Goal: Information Seeking & Learning: Stay updated

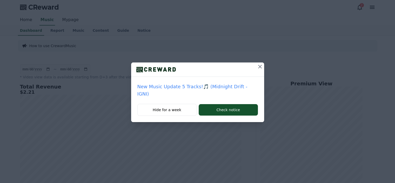
click at [257, 66] on icon at bounding box center [260, 66] width 6 height 6
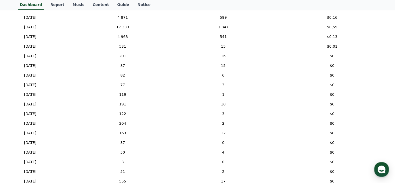
scroll to position [130, 0]
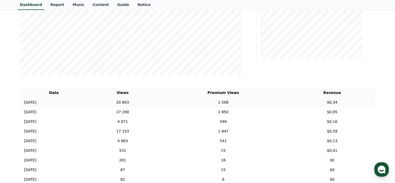
click at [242, 104] on td "1 508" at bounding box center [223, 102] width 132 height 10
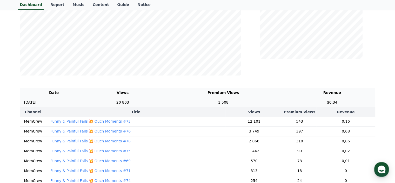
click at [239, 101] on td "1 508" at bounding box center [223, 102] width 132 height 10
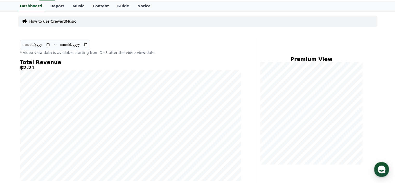
scroll to position [0, 0]
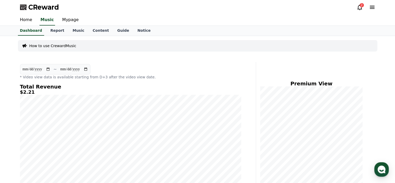
click at [359, 7] on icon at bounding box center [360, 7] width 6 height 6
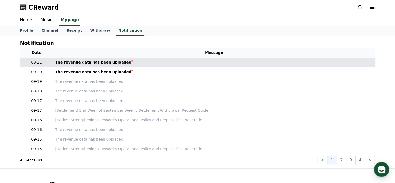
click at [133, 64] on link "The revenue data has been uploaded" at bounding box center [214, 61] width 318 height 5
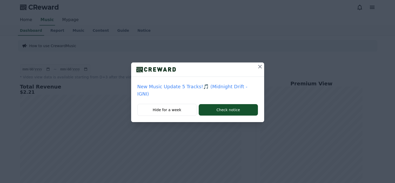
click at [257, 64] on icon at bounding box center [260, 66] width 6 height 6
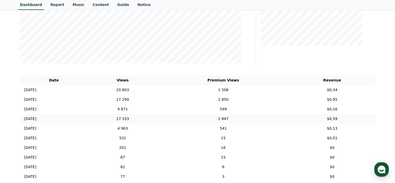
scroll to position [156, 0]
